Goal: Book appointment/travel/reservation

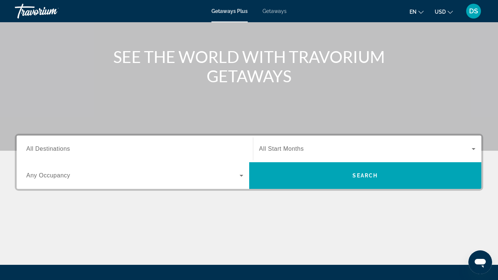
scroll to position [74, 0]
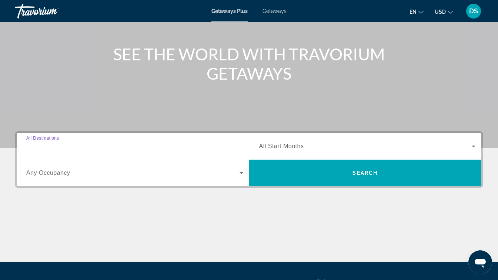
click at [80, 148] on input "Destination All Destinations" at bounding box center [134, 146] width 217 height 9
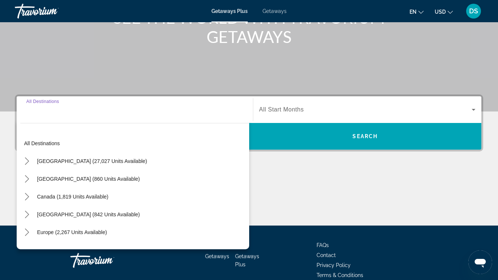
scroll to position [147, 0]
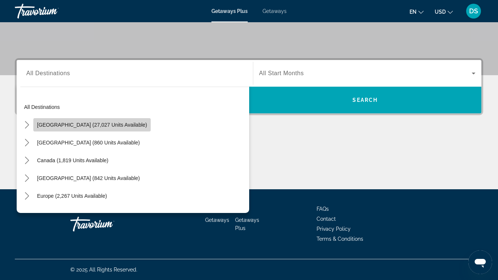
click at [106, 126] on span "[GEOGRAPHIC_DATA] (27,027 units available)" at bounding box center [92, 125] width 110 height 6
type input "**********"
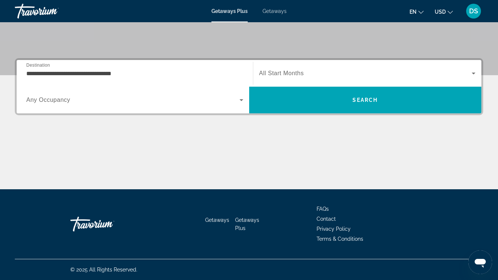
click at [322, 80] on div "Search widget" at bounding box center [367, 73] width 217 height 21
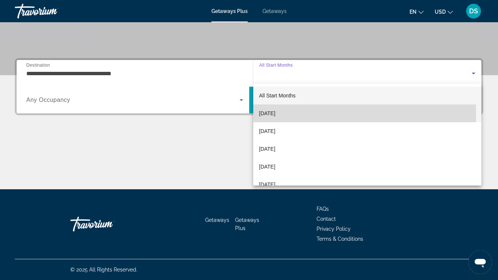
click at [303, 114] on mat-option "[DATE]" at bounding box center [367, 113] width 228 height 18
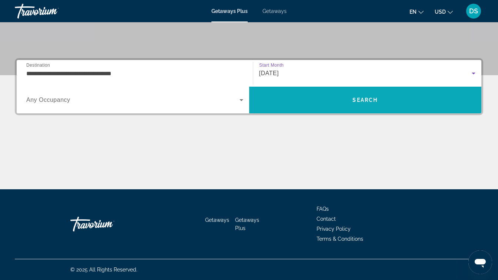
click at [334, 100] on span "Search" at bounding box center [365, 100] width 232 height 18
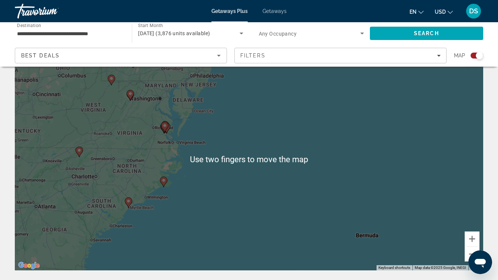
scroll to position [26, 0]
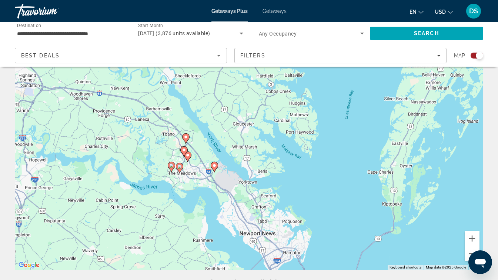
click at [184, 137] on image "Main content" at bounding box center [186, 137] width 4 height 4
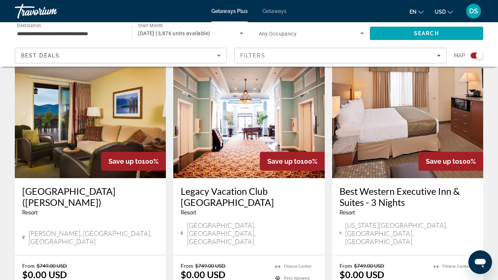
scroll to position [543, 0]
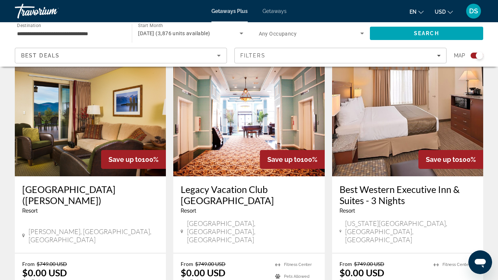
click at [237, 125] on img "Main content" at bounding box center [248, 117] width 151 height 118
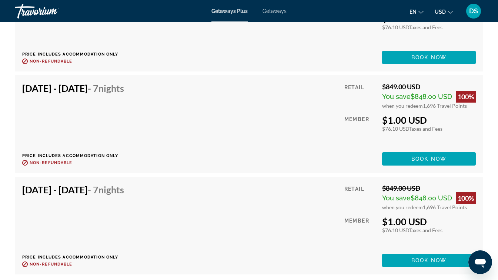
scroll to position [1848, 0]
